Goal: Task Accomplishment & Management: Use online tool/utility

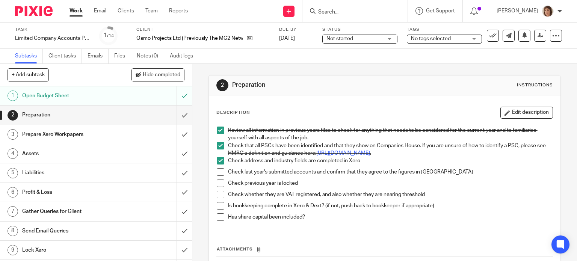
click at [220, 176] on span at bounding box center [221, 172] width 8 height 8
click at [219, 187] on span at bounding box center [221, 184] width 8 height 8
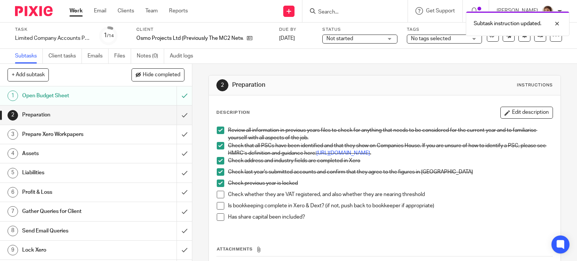
click at [218, 198] on span at bounding box center [221, 195] width 8 height 8
click at [217, 221] on span at bounding box center [221, 217] width 8 height 8
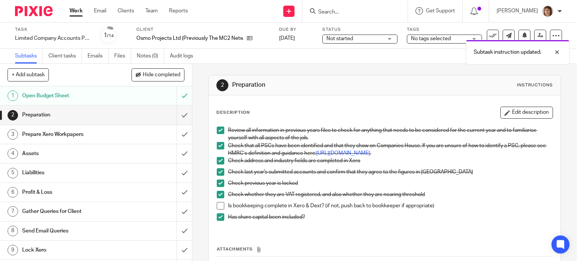
click at [53, 135] on h1 "Prepare Xero Workpapers" at bounding box center [71, 134] width 98 height 11
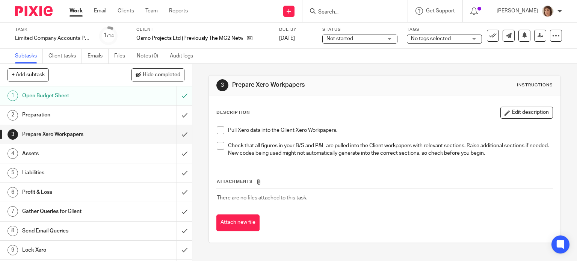
click at [218, 129] on span at bounding box center [221, 131] width 8 height 8
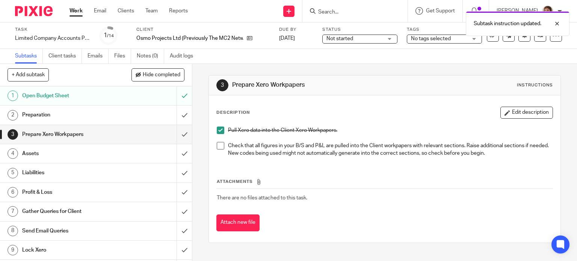
click at [217, 145] on span at bounding box center [221, 146] width 8 height 8
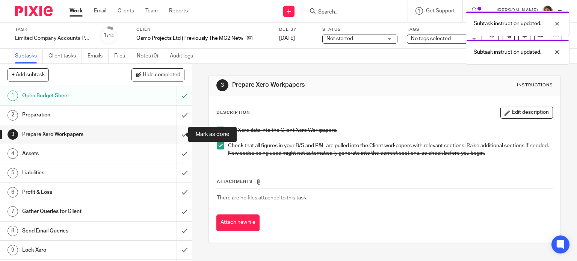
click at [177, 135] on input "submit" at bounding box center [96, 134] width 192 height 19
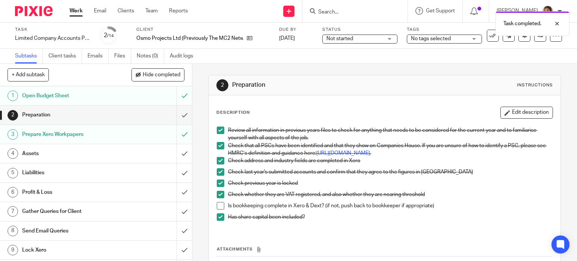
click at [30, 152] on h1 "Assets" at bounding box center [71, 153] width 98 height 11
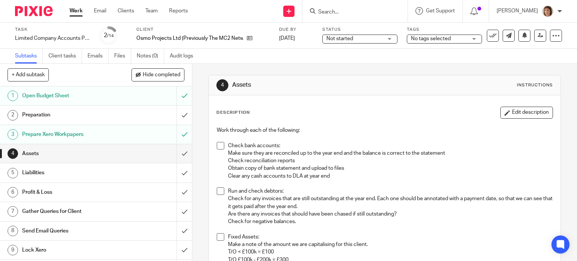
scroll to position [75, 0]
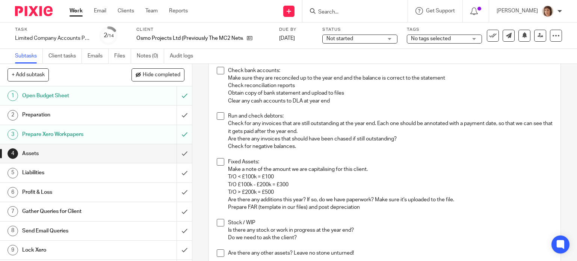
click at [328, 12] on input "Search" at bounding box center [352, 12] width 68 height 7
click at [75, 9] on link "Work" at bounding box center [76, 11] width 13 height 8
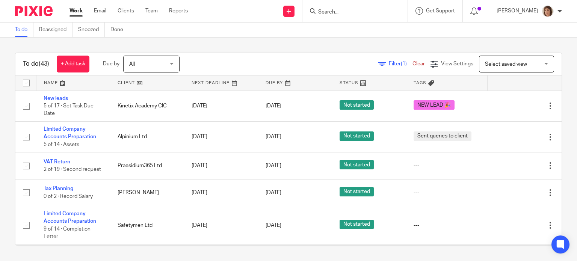
click at [319, 13] on input "Search" at bounding box center [352, 12] width 68 height 7
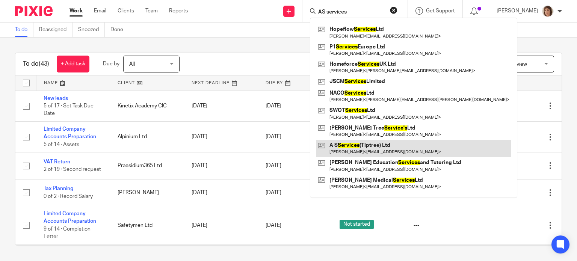
type input "AS services"
click at [376, 145] on link at bounding box center [413, 148] width 195 height 17
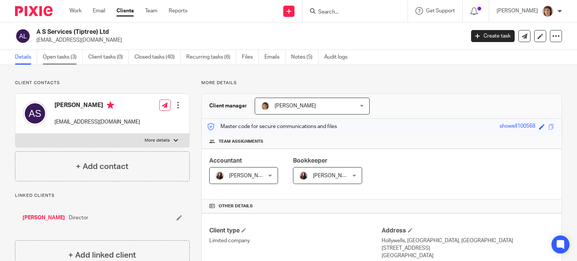
click at [74, 57] on link "Open tasks (3)" at bounding box center [63, 57] width 40 height 15
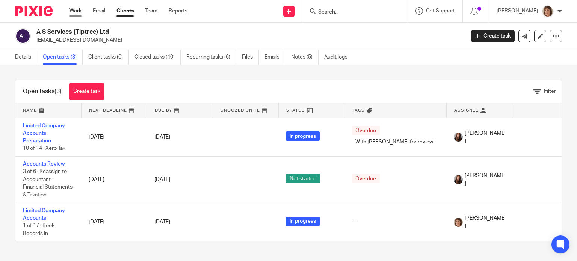
click at [75, 9] on link "Work" at bounding box center [76, 11] width 12 height 8
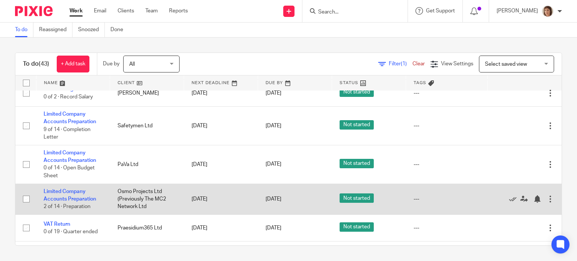
scroll to position [113, 0]
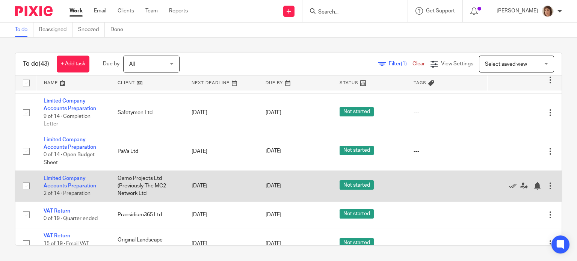
drag, startPoint x: 68, startPoint y: 186, endPoint x: 117, endPoint y: 185, distance: 49.2
click at [68, 186] on link "Limited Company Accounts Preparation" at bounding box center [70, 182] width 53 height 13
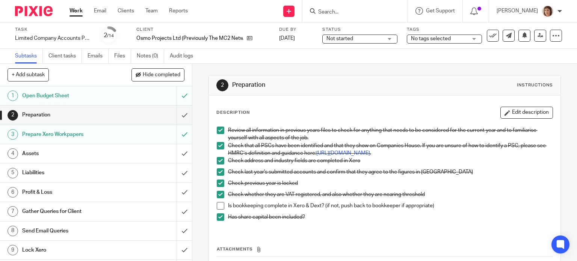
drag, startPoint x: 31, startPoint y: 154, endPoint x: 44, endPoint y: 155, distance: 12.8
click at [32, 154] on h1 "Assets" at bounding box center [71, 153] width 98 height 11
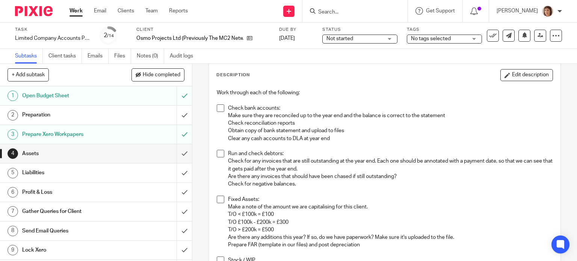
scroll to position [75, 0]
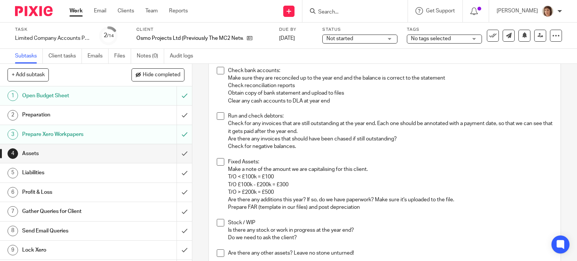
drag, startPoint x: 218, startPoint y: 159, endPoint x: 288, endPoint y: 171, distance: 70.5
click at [218, 159] on span at bounding box center [221, 162] width 8 height 8
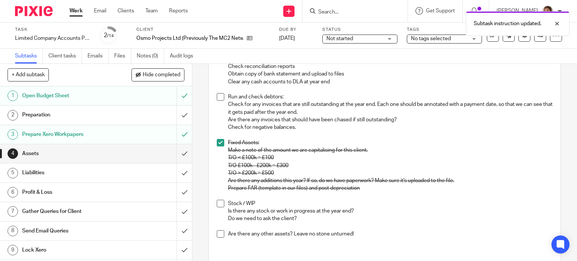
scroll to position [113, 0]
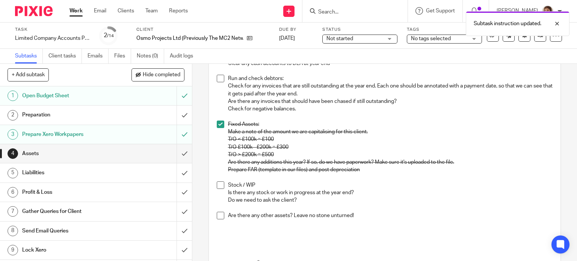
click at [219, 185] on span at bounding box center [221, 186] width 8 height 8
click at [218, 215] on span at bounding box center [221, 216] width 8 height 8
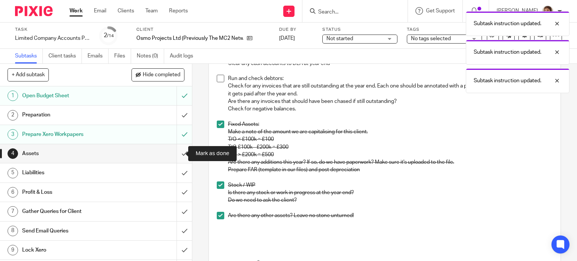
click at [176, 153] on input "submit" at bounding box center [96, 153] width 192 height 19
